Goal: Task Accomplishment & Management: Book appointment/travel/reservation

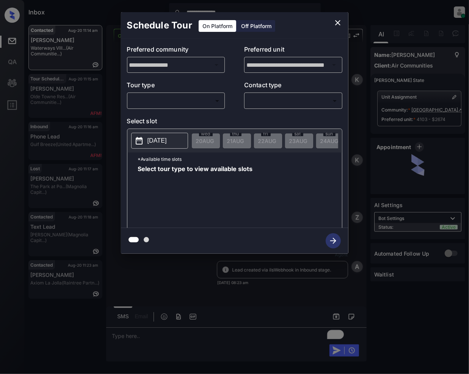
click at [171, 105] on body "**********" at bounding box center [234, 187] width 469 height 374
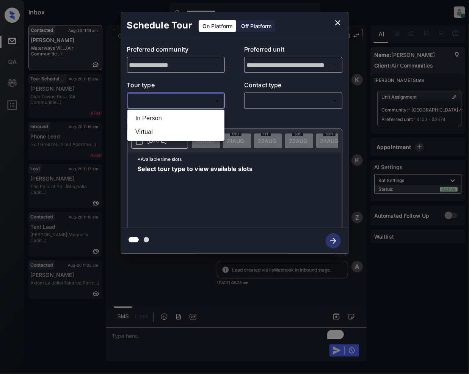
scroll to position [864, 0]
click at [147, 128] on li "Virtual" at bounding box center [175, 132] width 93 height 14
type input "*******"
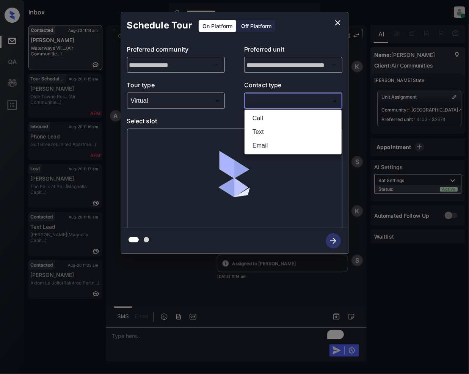
click at [260, 96] on body "**********" at bounding box center [234, 187] width 469 height 374
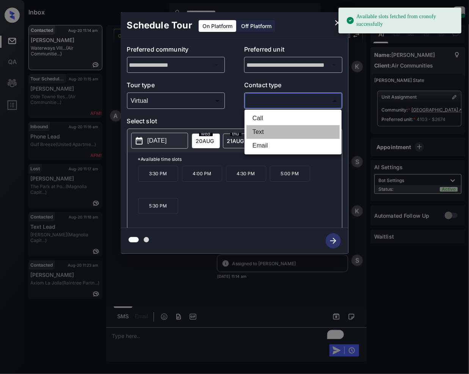
click at [263, 134] on li "Text" at bounding box center [293, 132] width 93 height 14
type input "****"
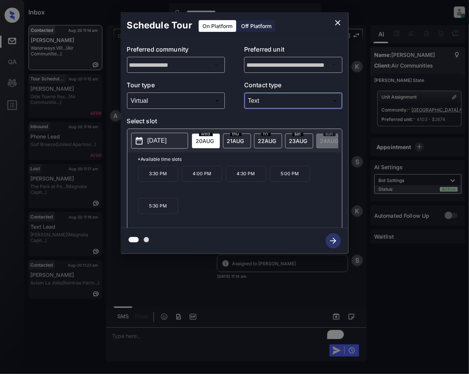
click at [339, 24] on icon "close" at bounding box center [338, 22] width 5 height 5
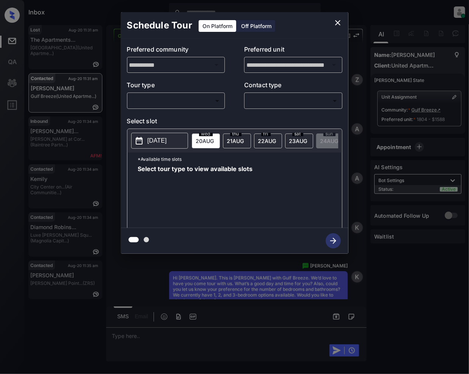
scroll to position [930, 0]
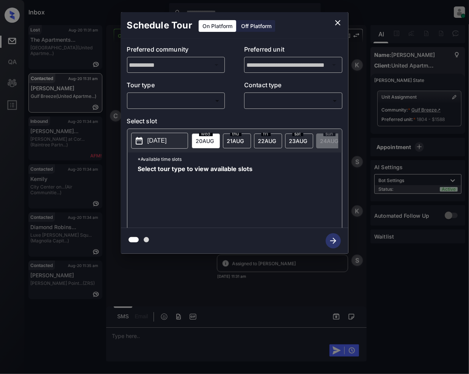
click at [167, 102] on body "Inbox Jeramie Castro Online Set yourself offline Set yourself on break Profile …" at bounding box center [234, 187] width 469 height 374
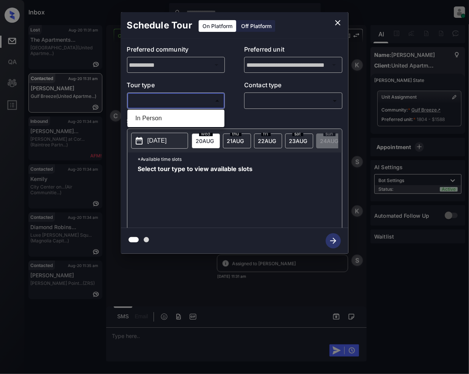
click at [154, 123] on li "In Person" at bounding box center [175, 119] width 93 height 14
type input "********"
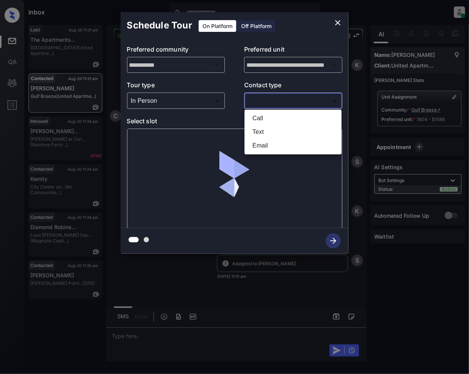
drag, startPoint x: 271, startPoint y: 102, endPoint x: 271, endPoint y: 154, distance: 51.6
click at [271, 102] on body "Inbox Jeramie Castro Online Set yourself offline Set yourself on break Profile …" at bounding box center [234, 187] width 469 height 374
click at [268, 136] on li "Text" at bounding box center [293, 132] width 93 height 14
type input "****"
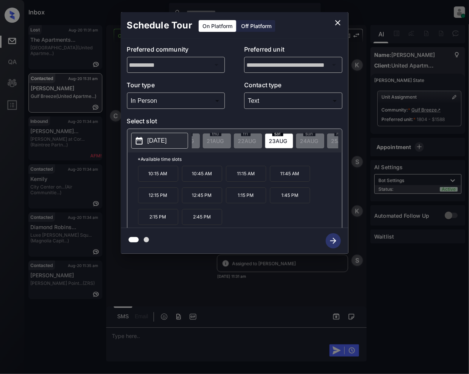
scroll to position [0, 40]
click at [336, 26] on icon "close" at bounding box center [338, 22] width 9 height 9
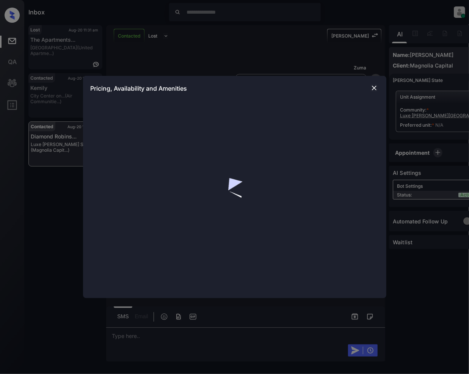
scroll to position [3323, 0]
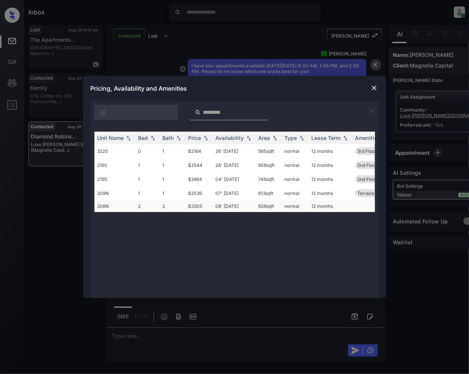
click at [199, 206] on td "$3305" at bounding box center [199, 206] width 27 height 12
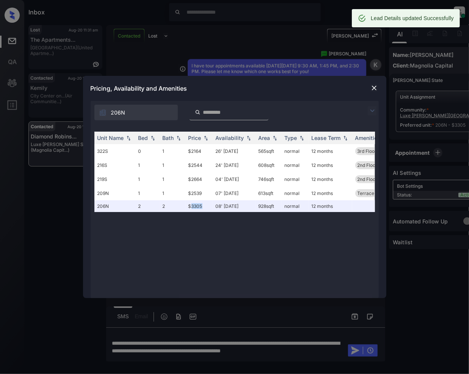
click at [375, 88] on img at bounding box center [375, 88] width 8 height 8
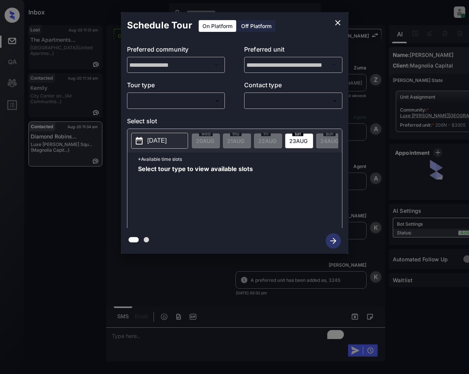
click at [183, 99] on body "Inbox Jeramie Castro Online Set yourself offline Set yourself on break Profile …" at bounding box center [234, 187] width 469 height 374
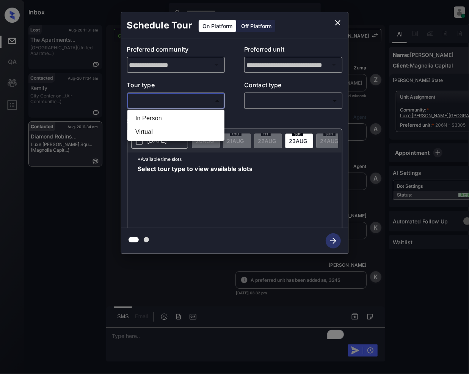
scroll to position [3372, 0]
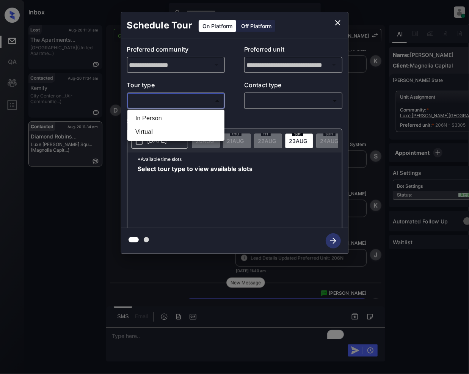
click at [341, 23] on div at bounding box center [234, 187] width 469 height 374
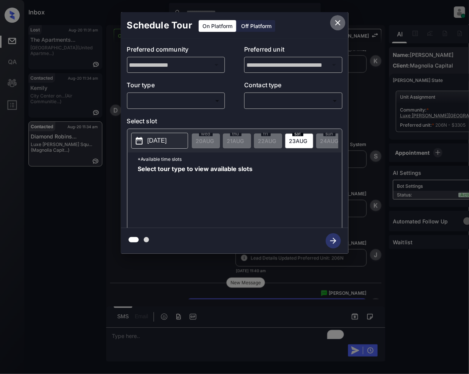
click at [336, 22] on icon "close" at bounding box center [338, 22] width 9 height 9
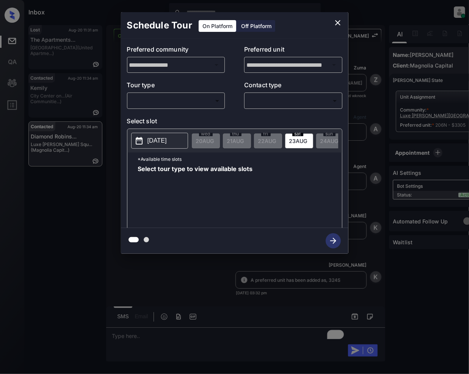
scroll to position [3423, 0]
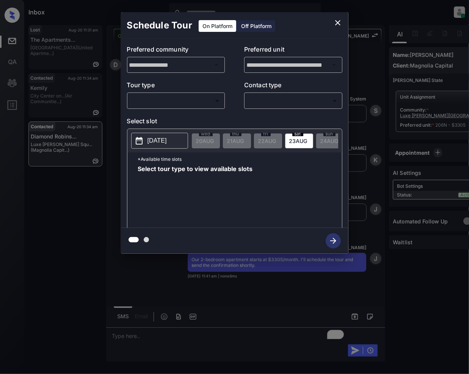
click at [172, 101] on body "Inbox Jeramie Castro Online Set yourself offline Set yourself on break Profile …" at bounding box center [234, 187] width 469 height 374
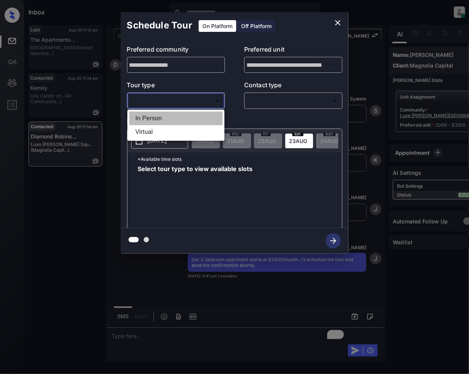
click at [146, 118] on li "In Person" at bounding box center [175, 119] width 93 height 14
type input "********"
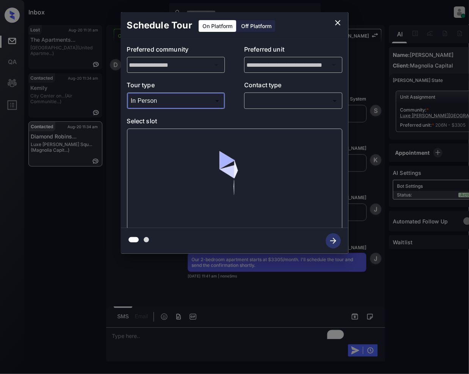
click at [265, 102] on body "Inbox Jeramie Castro Online Set yourself offline Set yourself on break Profile …" at bounding box center [234, 187] width 469 height 374
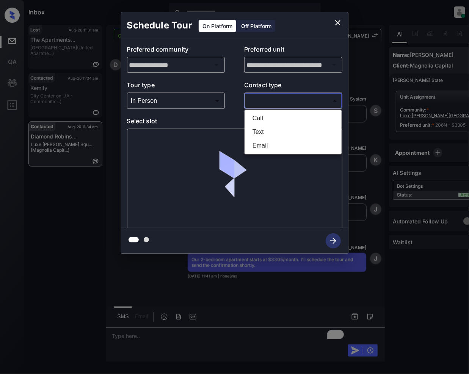
click at [255, 129] on li "Text" at bounding box center [293, 132] width 93 height 14
type input "****"
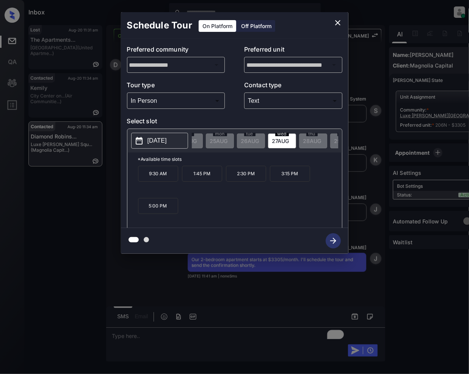
scroll to position [0, 169]
click at [46, 139] on span "27 AUG" at bounding box center [37, 141] width 18 height 6
drag, startPoint x: 240, startPoint y: 187, endPoint x: 242, endPoint y: 191, distance: 5.1
click at [240, 182] on p "2:30 PM" at bounding box center [246, 174] width 40 height 16
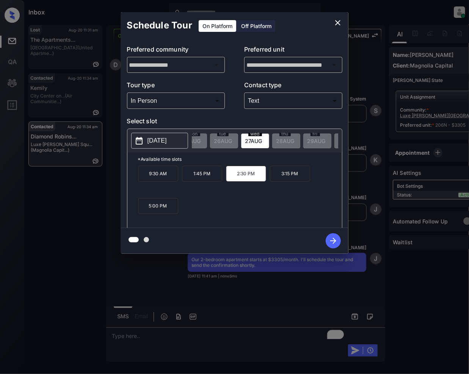
click at [332, 239] on icon "button" at bounding box center [333, 240] width 15 height 15
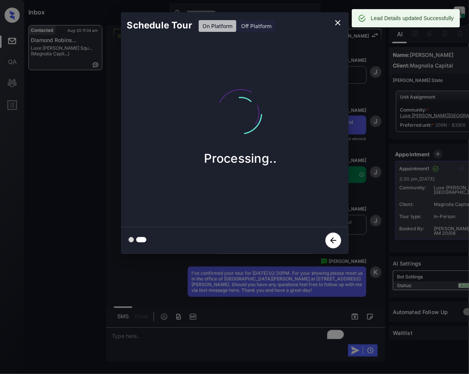
scroll to position [3585, 0]
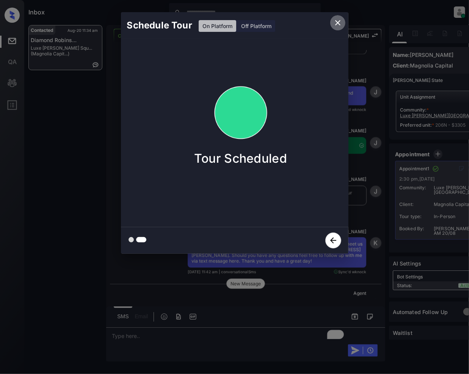
click at [338, 24] on icon "close" at bounding box center [338, 22] width 9 height 9
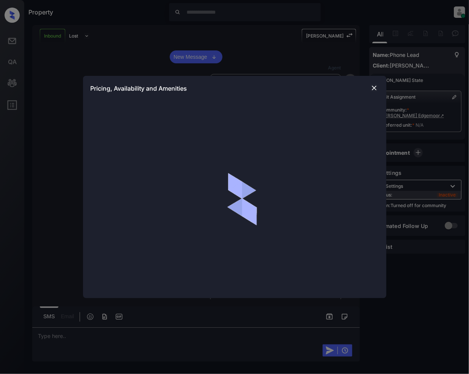
scroll to position [131, 0]
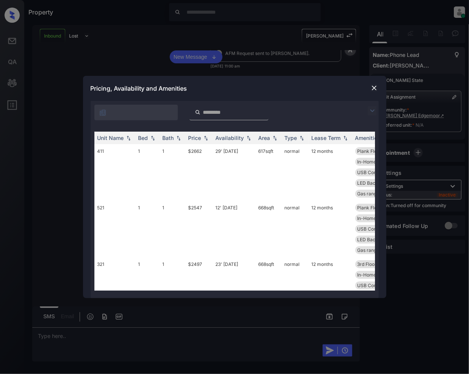
click at [131, 28] on div "**********" at bounding box center [234, 187] width 469 height 374
click at [377, 84] on img at bounding box center [375, 88] width 8 height 8
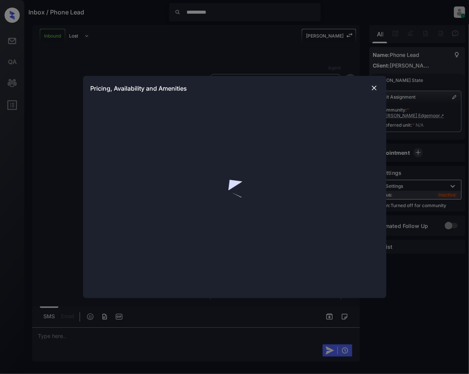
scroll to position [660, 0]
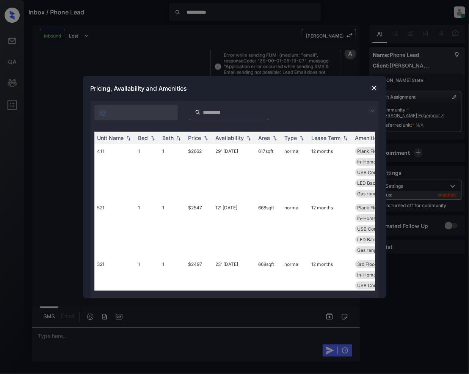
click at [372, 109] on img at bounding box center [372, 110] width 9 height 9
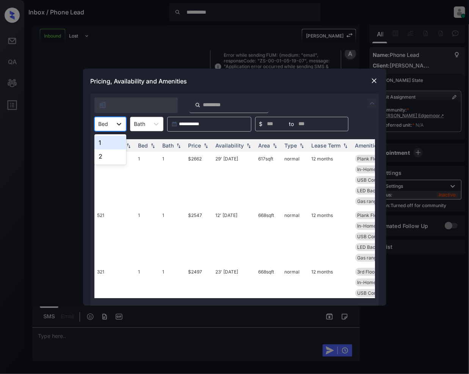
click at [120, 122] on icon at bounding box center [119, 124] width 8 height 8
click at [112, 158] on div "2" at bounding box center [111, 157] width 32 height 14
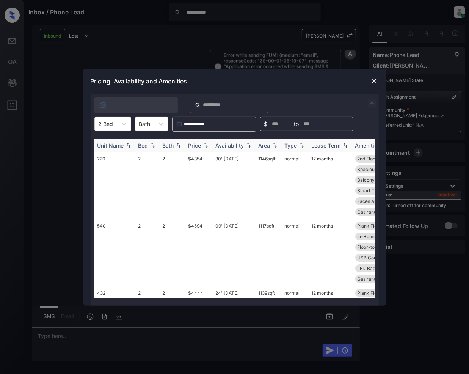
click at [203, 145] on img at bounding box center [206, 145] width 8 height 5
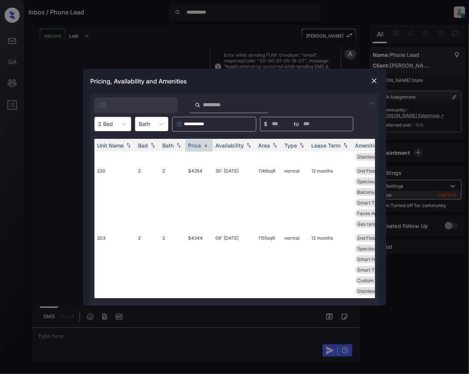
click at [37, 73] on div "**********" at bounding box center [234, 187] width 469 height 374
click at [377, 79] on img at bounding box center [375, 81] width 8 height 8
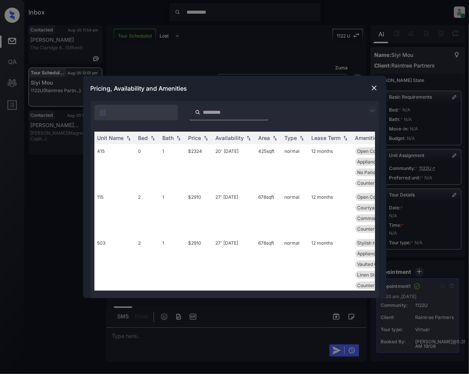
scroll to position [1637, 0]
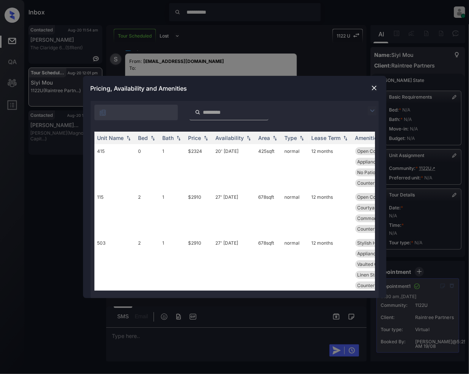
click at [368, 110] on img at bounding box center [372, 110] width 9 height 9
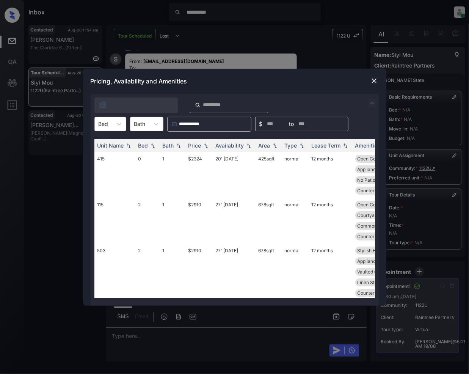
click at [110, 126] on div "Bed" at bounding box center [103, 123] width 17 height 11
click at [99, 155] on div "2" at bounding box center [111, 157] width 32 height 14
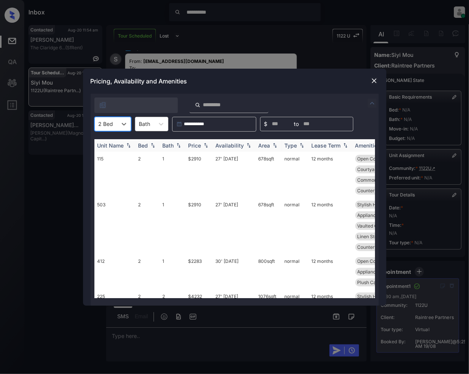
click at [206, 146] on img at bounding box center [206, 145] width 8 height 5
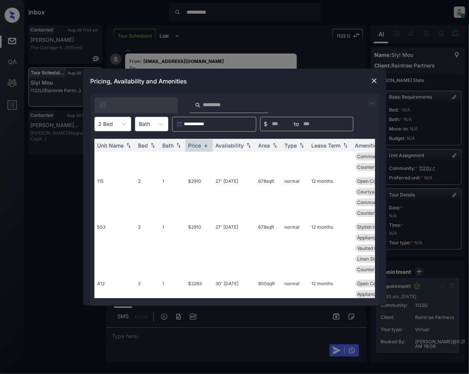
scroll to position [55, 0]
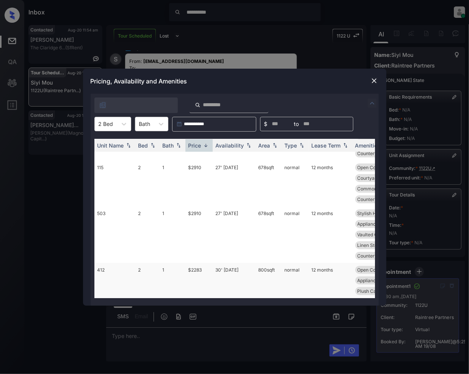
click at [197, 263] on td "$2283" at bounding box center [199, 280] width 27 height 35
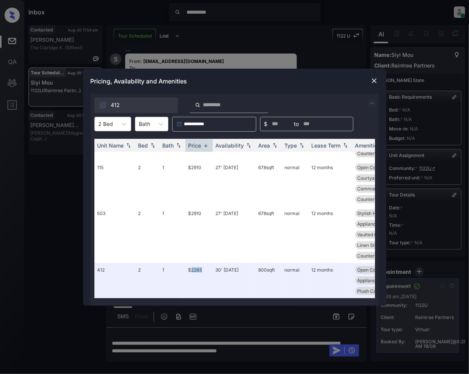
click at [373, 79] on img at bounding box center [375, 81] width 8 height 8
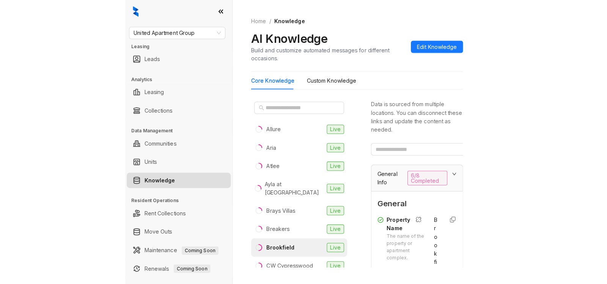
scroll to position [115, 0]
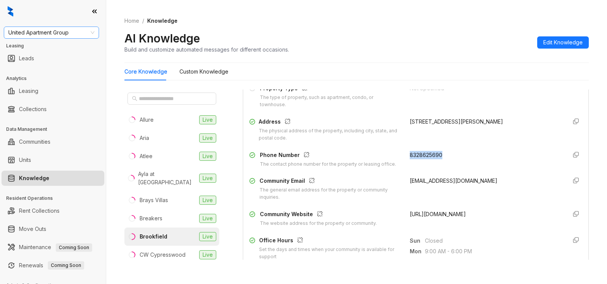
click at [37, 32] on span "United Apartment Group" at bounding box center [51, 32] width 86 height 11
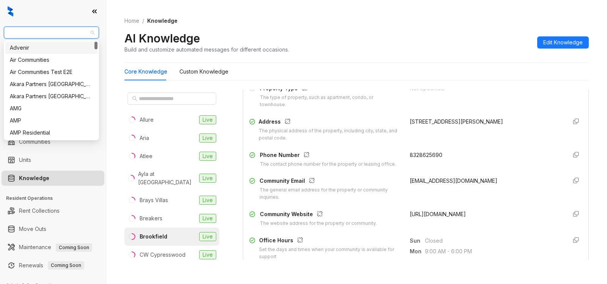
click at [37, 32] on span "United Apartment Group" at bounding box center [51, 32] width 86 height 11
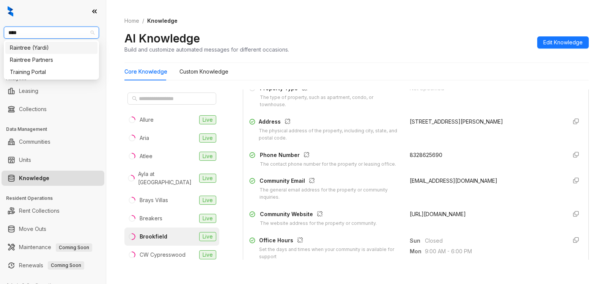
type input "*****"
click at [43, 63] on div "Raintree Partners" at bounding box center [51, 60] width 83 height 8
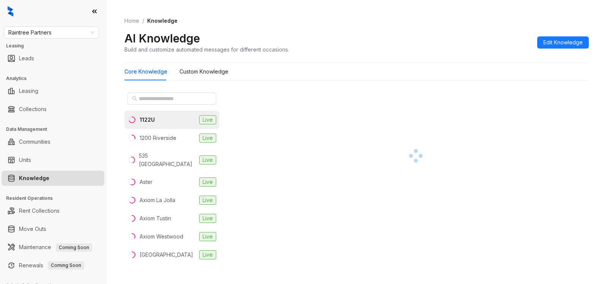
click at [156, 120] on li "1122U Live" at bounding box center [171, 120] width 95 height 18
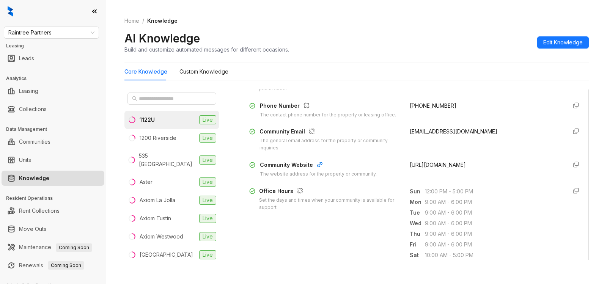
scroll to position [115, 0]
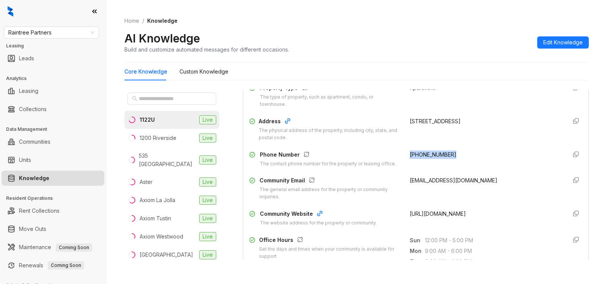
drag, startPoint x: 399, startPoint y: 153, endPoint x: 451, endPoint y: 153, distance: 51.2
click at [451, 153] on div "Phone Number The contact phone number for the property or leasing office. [PHON…" at bounding box center [415, 159] width 333 height 17
copy span "[PHONE_NUMBER]"
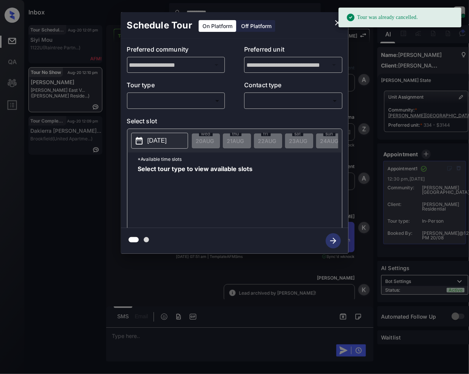
click at [159, 102] on body "**********" at bounding box center [234, 187] width 469 height 374
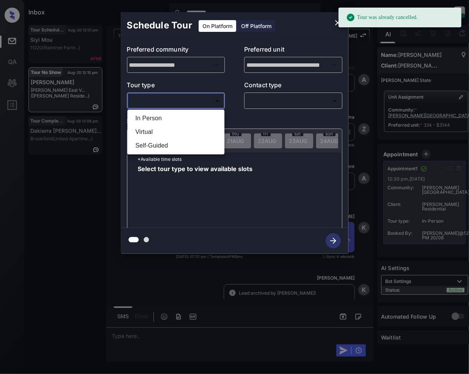
scroll to position [2615, 0]
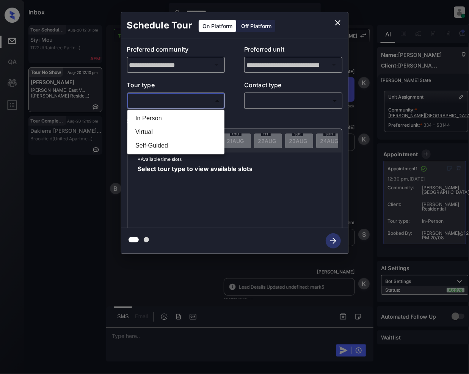
click at [340, 22] on div at bounding box center [234, 187] width 469 height 374
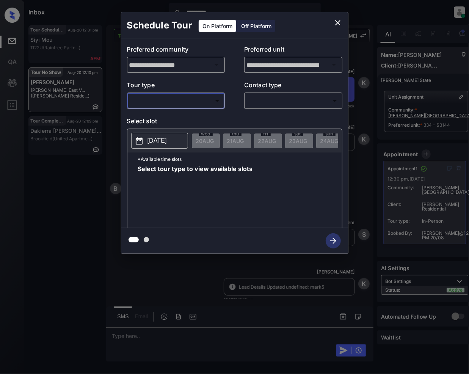
click at [338, 22] on icon "close" at bounding box center [338, 22] width 5 height 5
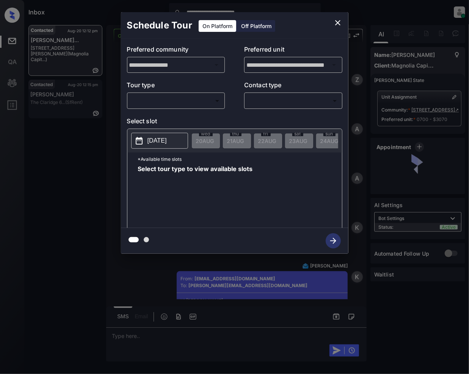
scroll to position [1189, 0]
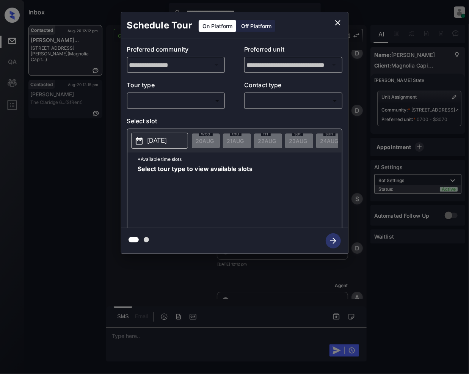
click at [211, 104] on body "**********" at bounding box center [234, 187] width 469 height 374
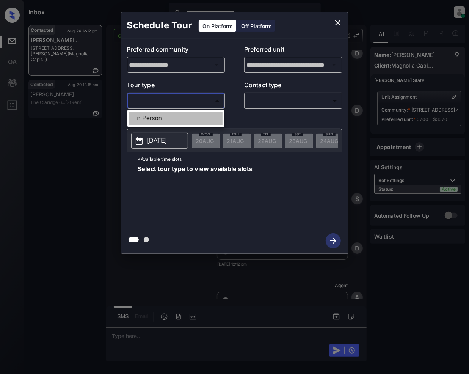
click at [166, 115] on li "In Person" at bounding box center [175, 119] width 93 height 14
type input "********"
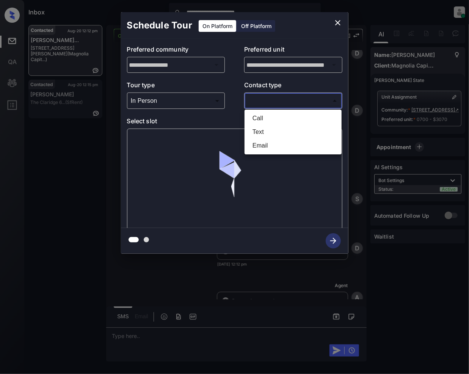
click at [292, 102] on body "**********" at bounding box center [234, 187] width 469 height 374
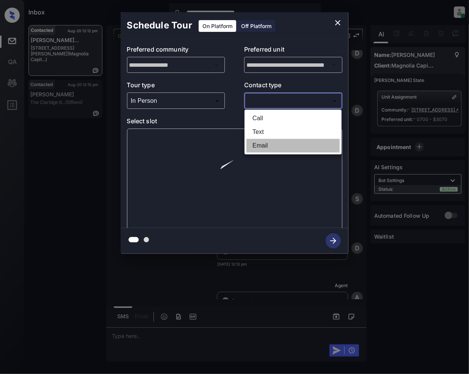
drag, startPoint x: 260, startPoint y: 146, endPoint x: 333, endPoint y: 164, distance: 74.9
click at [260, 146] on li "Email" at bounding box center [293, 146] width 93 height 14
type input "*****"
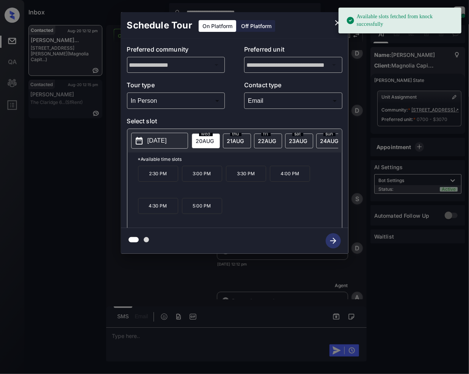
click at [214, 141] on span "22 AUG" at bounding box center [205, 141] width 18 height 6
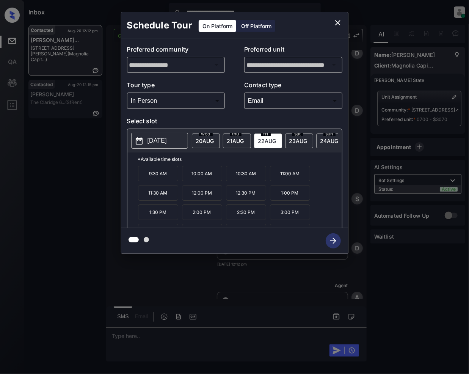
click at [161, 181] on p "9:30 AM" at bounding box center [158, 174] width 40 height 16
click at [326, 238] on icon "button" at bounding box center [333, 240] width 15 height 15
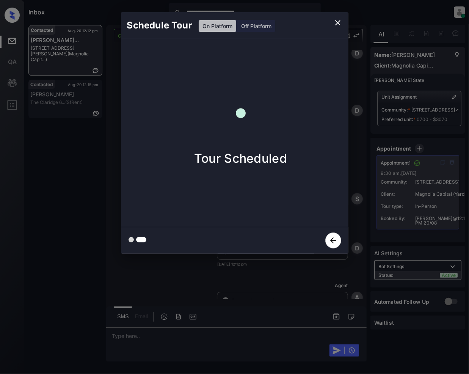
click at [336, 21] on icon "close" at bounding box center [338, 22] width 5 height 5
